Goal: Information Seeking & Learning: Learn about a topic

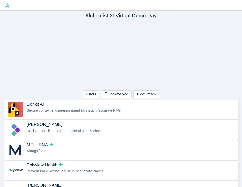
scroll to position [1, 0]
click at [46, 65] on div "Filters AI Artificial Intelligence B2B SaaS AI (Artificial Intelligence) Data A…" at bounding box center [121, 59] width 242 height 79
click at [67, 92] on div "Filters AI Artificial Intelligence B2B SaaS AI (Artificial Intelligence) Data A…" at bounding box center [120, 95] width 121 height 10
click at [234, 4] on icon "Close" at bounding box center [232, 5] width 5 height 6
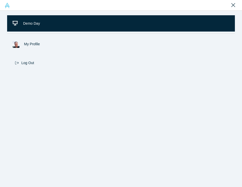
click at [33, 24] on span "Demo Day" at bounding box center [31, 23] width 17 height 4
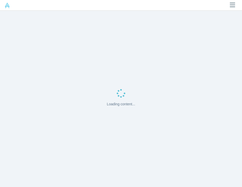
click at [39, 54] on div "Loading content..." at bounding box center [121, 99] width 242 height 176
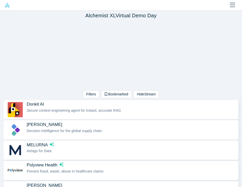
click at [33, 103] on span "Donkit AI" at bounding box center [35, 103] width 17 height 5
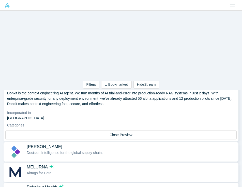
scroll to position [88, 0]
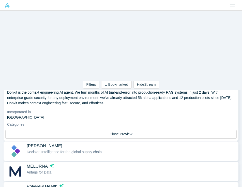
click at [70, 110] on dt "Incorporated in" at bounding box center [121, 111] width 228 height 5
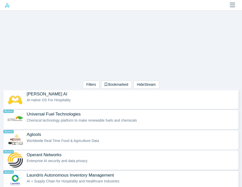
scroll to position [403, 0]
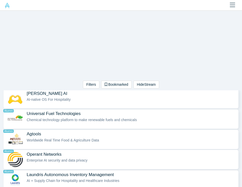
click at [173, 182] on div "Laundris Autonomous Inventory Management Alumni AI + Supply Chain for Hospitali…" at bounding box center [131, 180] width 209 height 16
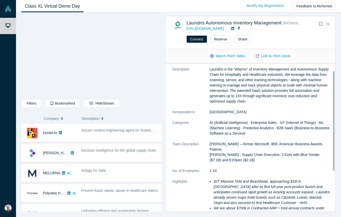
scroll to position [11, 0]
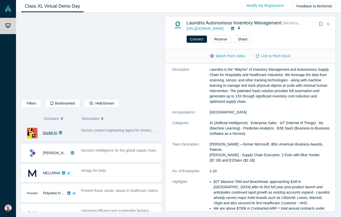
click at [47, 131] on link "Donkit AI" at bounding box center [50, 133] width 14 height 4
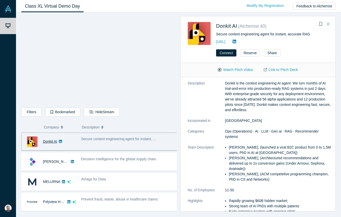
scroll to position [0, 0]
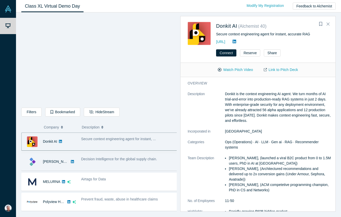
click at [147, 160] on span "Decision Intelligence for the global supply chain." at bounding box center [119, 159] width 76 height 4
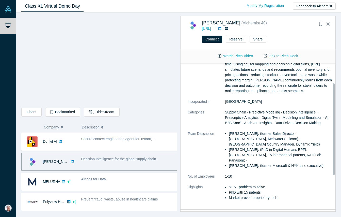
scroll to position [32, 0]
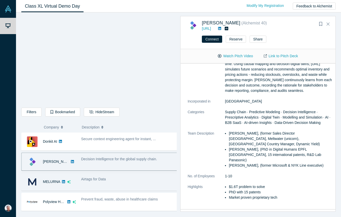
click at [100, 179] on span "Airtags for Data" at bounding box center [93, 179] width 25 height 4
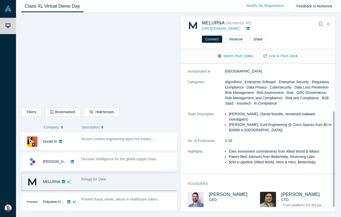
scroll to position [79, 0]
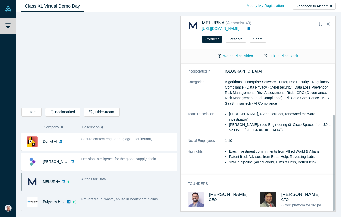
click at [111, 186] on span "Prevent fraud, waste, abuse in healthcare claims" at bounding box center [119, 199] width 77 height 4
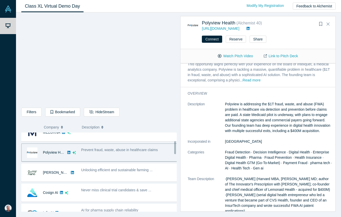
scroll to position [50, 0]
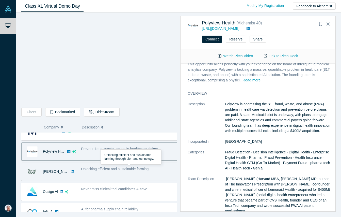
click at [147, 170] on span "Unlocking efficient and sustainable farming ..." at bounding box center [116, 169] width 71 height 4
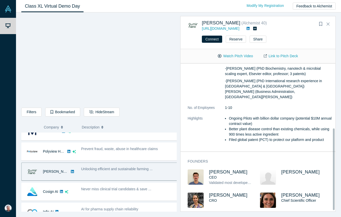
scroll to position [119, 0]
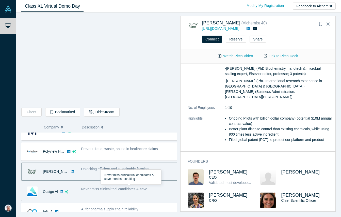
click at [120, 186] on span "Never miss clinical trial candidates & save ..." at bounding box center [116, 189] width 70 height 4
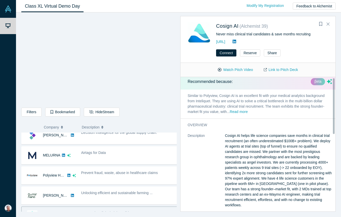
scroll to position [0, 0]
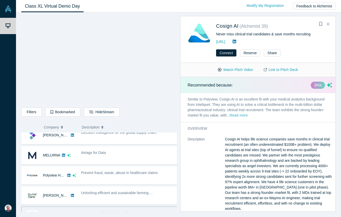
click at [238, 115] on button "Read more" at bounding box center [239, 115] width 18 height 6
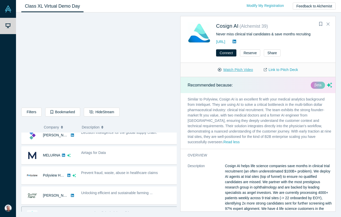
click at [240, 69] on button "Watch Pitch Video" at bounding box center [236, 69] width 46 height 9
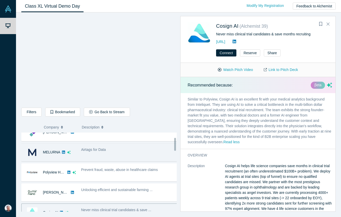
scroll to position [43, 0]
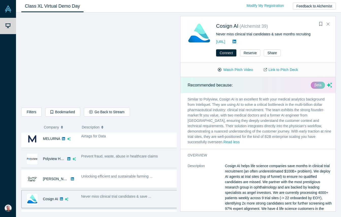
click at [151, 156] on span "Prevent fraud, waste, abuse in healthcare claims" at bounding box center [119, 156] width 77 height 4
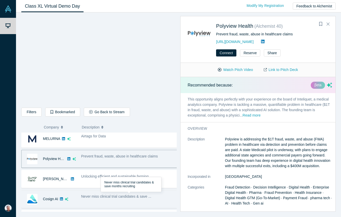
click at [142, 186] on span "Never miss clinical trial candidates & save ..." at bounding box center [116, 196] width 70 height 4
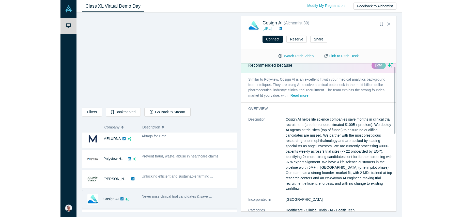
scroll to position [0, 0]
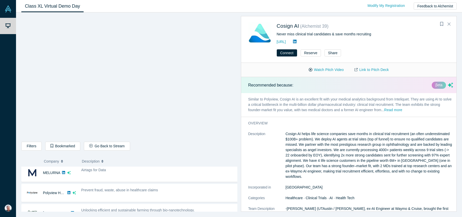
click at [241, 99] on p "Similar to Polyview, Cosign AI is an excellent fit with your medical analytics …" at bounding box center [350, 105] width 219 height 24
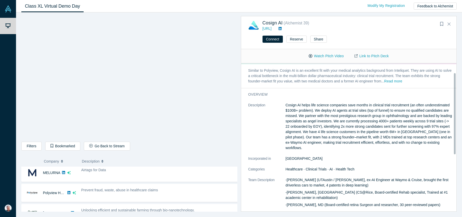
scroll to position [18, 0]
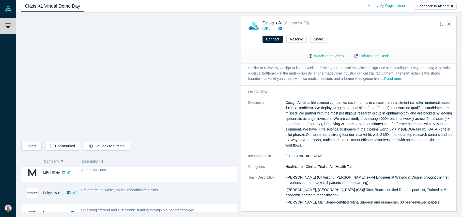
click at [120, 186] on span "Prevent fraud, waste, abuse in healthcare claims" at bounding box center [119, 190] width 77 height 4
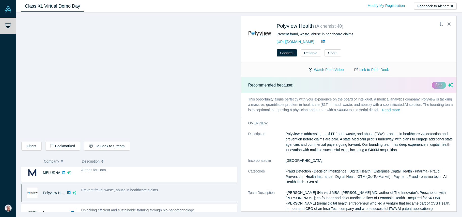
click at [241, 109] on button "Read more" at bounding box center [391, 110] width 18 height 6
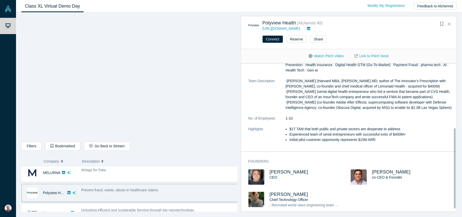
scroll to position [123, 0]
click at [241, 186] on span "[PERSON_NAME]" at bounding box center [288, 193] width 39 height 5
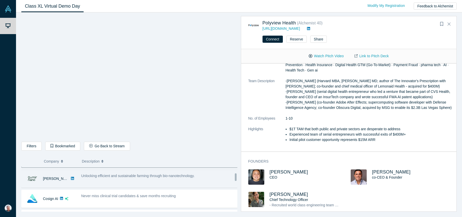
scroll to position [77, 0]
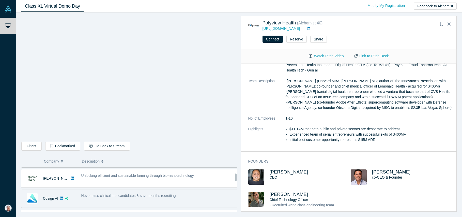
click at [147, 186] on span "Never miss clinical trial candidates & save months recruiting" at bounding box center [128, 195] width 94 height 4
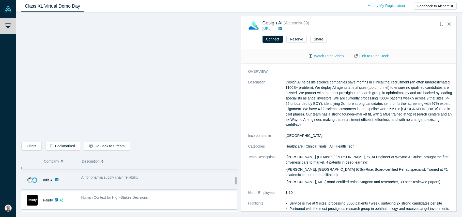
scroll to position [117, 0]
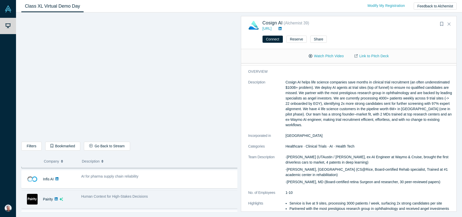
click at [140, 186] on span "Human Context for High-Stakes Decisions" at bounding box center [114, 196] width 67 height 4
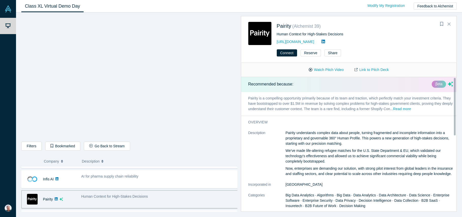
scroll to position [0, 0]
click at [241, 110] on button "Read more" at bounding box center [402, 110] width 18 height 6
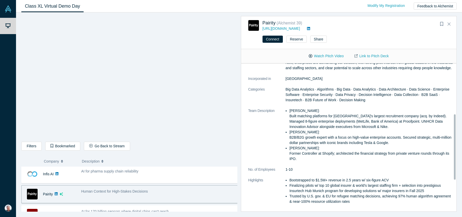
scroll to position [101, 0]
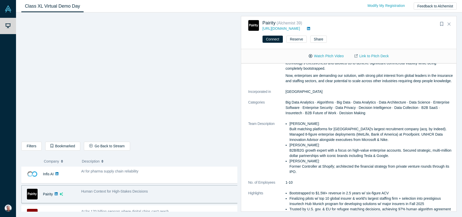
click at [39, 139] on div at bounding box center [129, 78] width 216 height 125
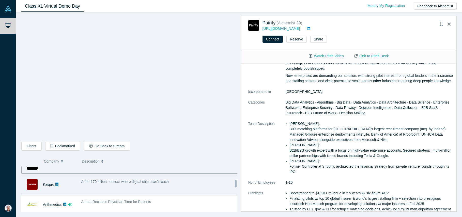
scroll to position [152, 0]
click at [159, 180] on span "AI for 170 billion sensors where digital chips can't reach" at bounding box center [124, 181] width 87 height 4
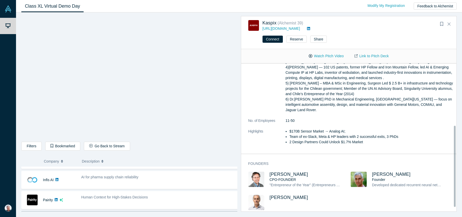
scroll to position [120, 0]
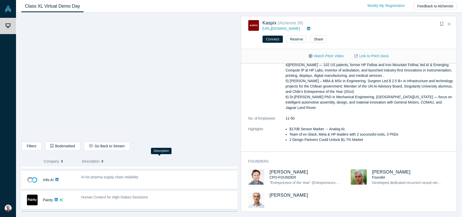
click at [173, 165] on button "Description" at bounding box center [158, 161] width 152 height 11
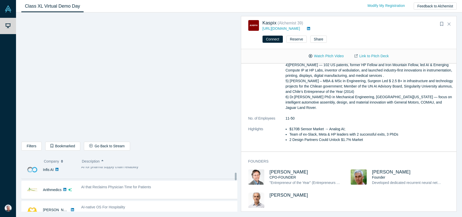
scroll to position [67, 0]
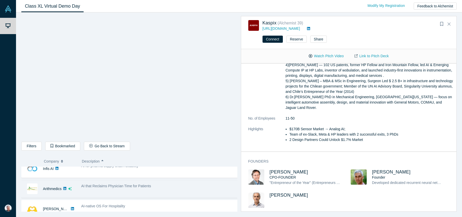
click at [141, 186] on span "AI that Reclaims Physician Time for Patients" at bounding box center [116, 186] width 70 height 4
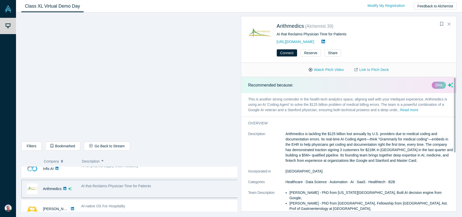
scroll to position [1, 0]
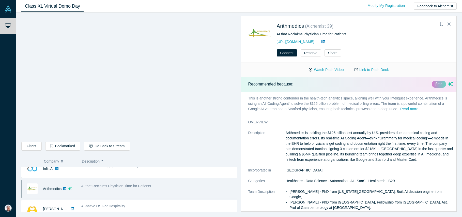
click at [241, 108] on button "Read more" at bounding box center [409, 109] width 18 height 6
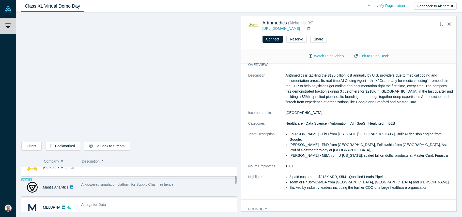
scroll to position [109, 0]
click at [154, 182] on span "AI-powered simulation platform for Supply Chain resilience" at bounding box center [127, 184] width 92 height 4
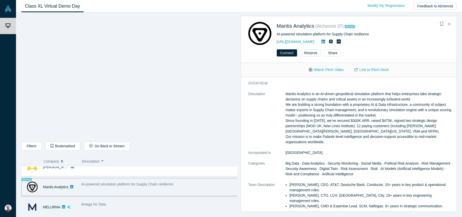
click at [118, 186] on div "Airtags for Data" at bounding box center [159, 203] width 157 height 5
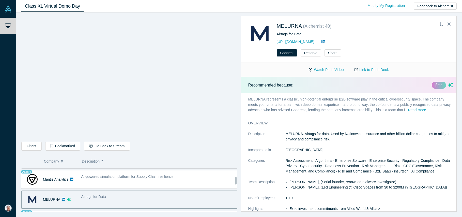
scroll to position [118, 0]
click at [241, 110] on button "Read more" at bounding box center [417, 110] width 18 height 6
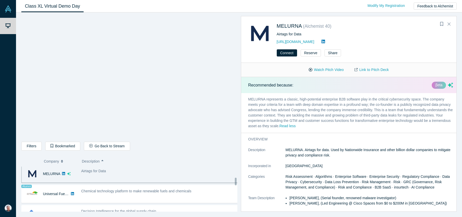
scroll to position [154, 0]
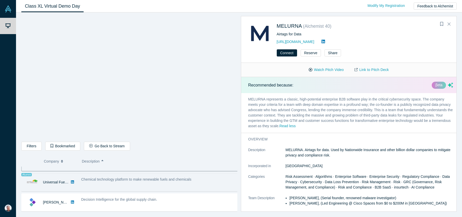
click at [158, 179] on span "Chemical technology platform to make renewable fuels and chemicals" at bounding box center [136, 179] width 110 height 4
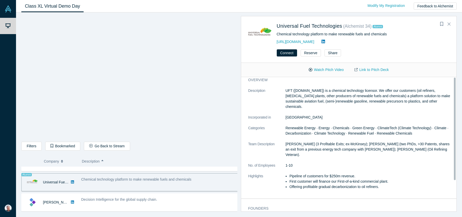
scroll to position [0, 0]
